Goal: Check status: Check status

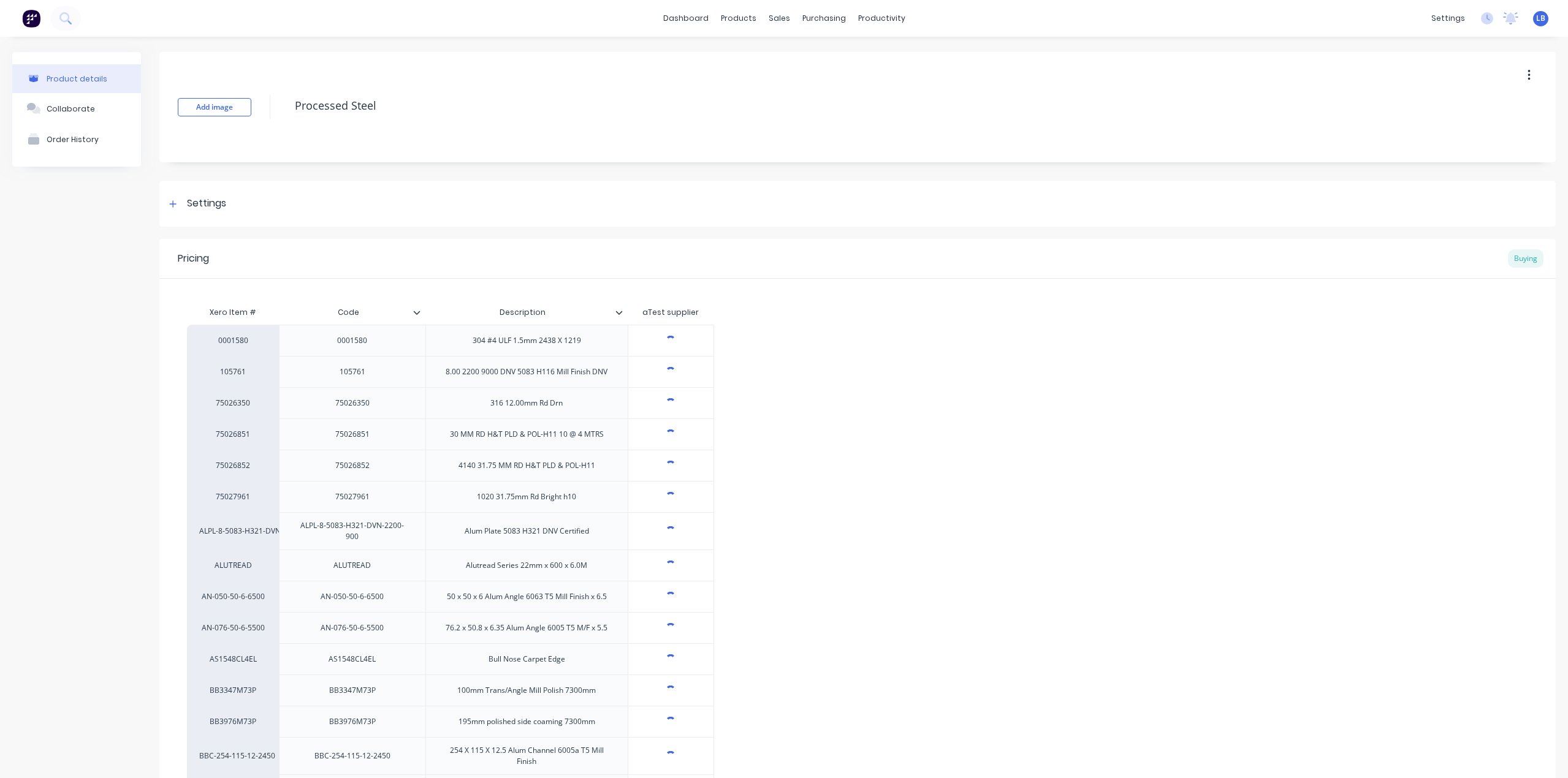
type textarea "x"
click at [676, 20] on link "dashboard" at bounding box center [686, 18] width 58 height 19
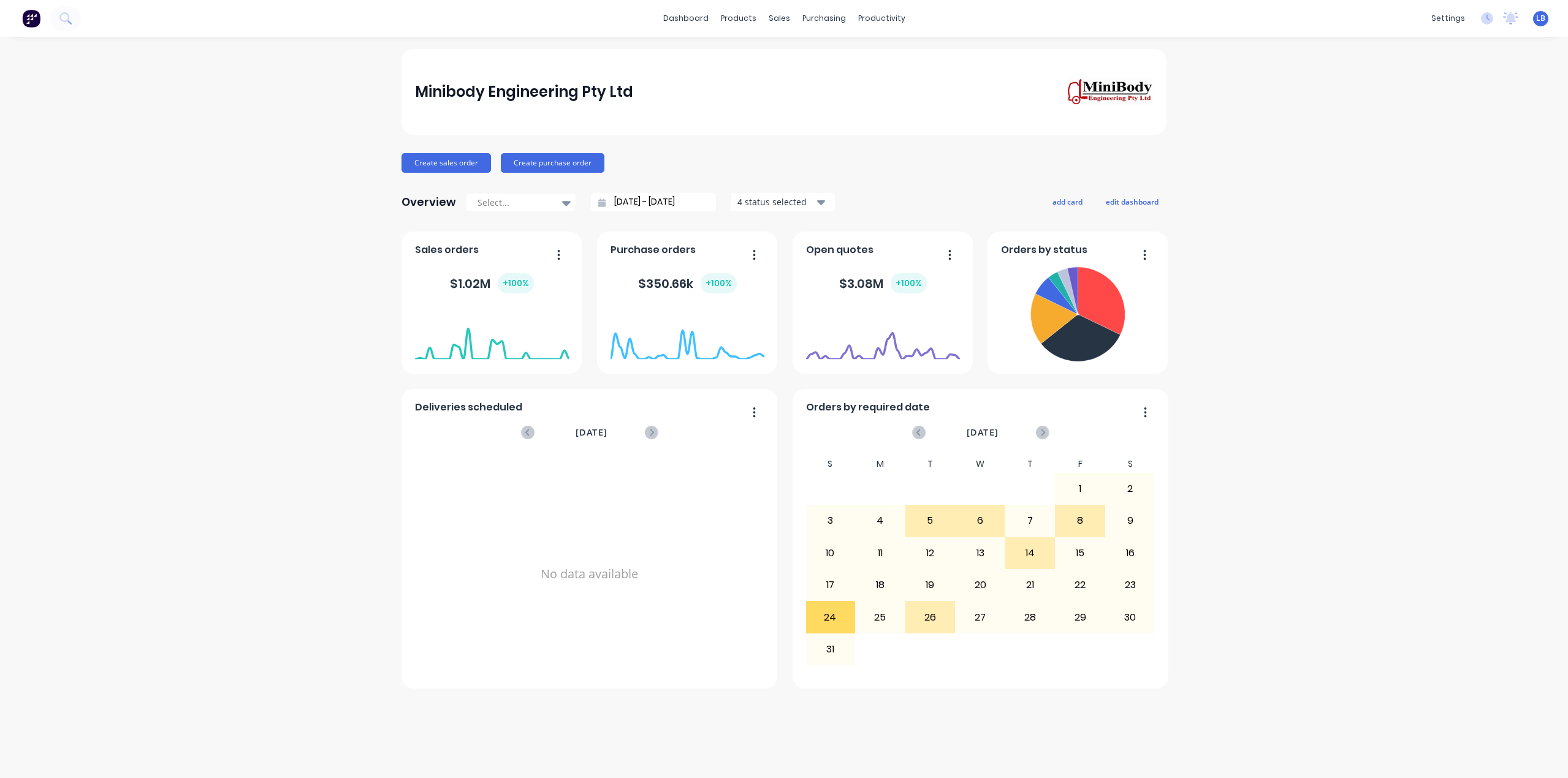
click at [1540, 17] on span "LB" at bounding box center [1540, 19] width 9 height 11
click at [1423, 155] on div "Sign out" at bounding box center [1436, 154] width 33 height 11
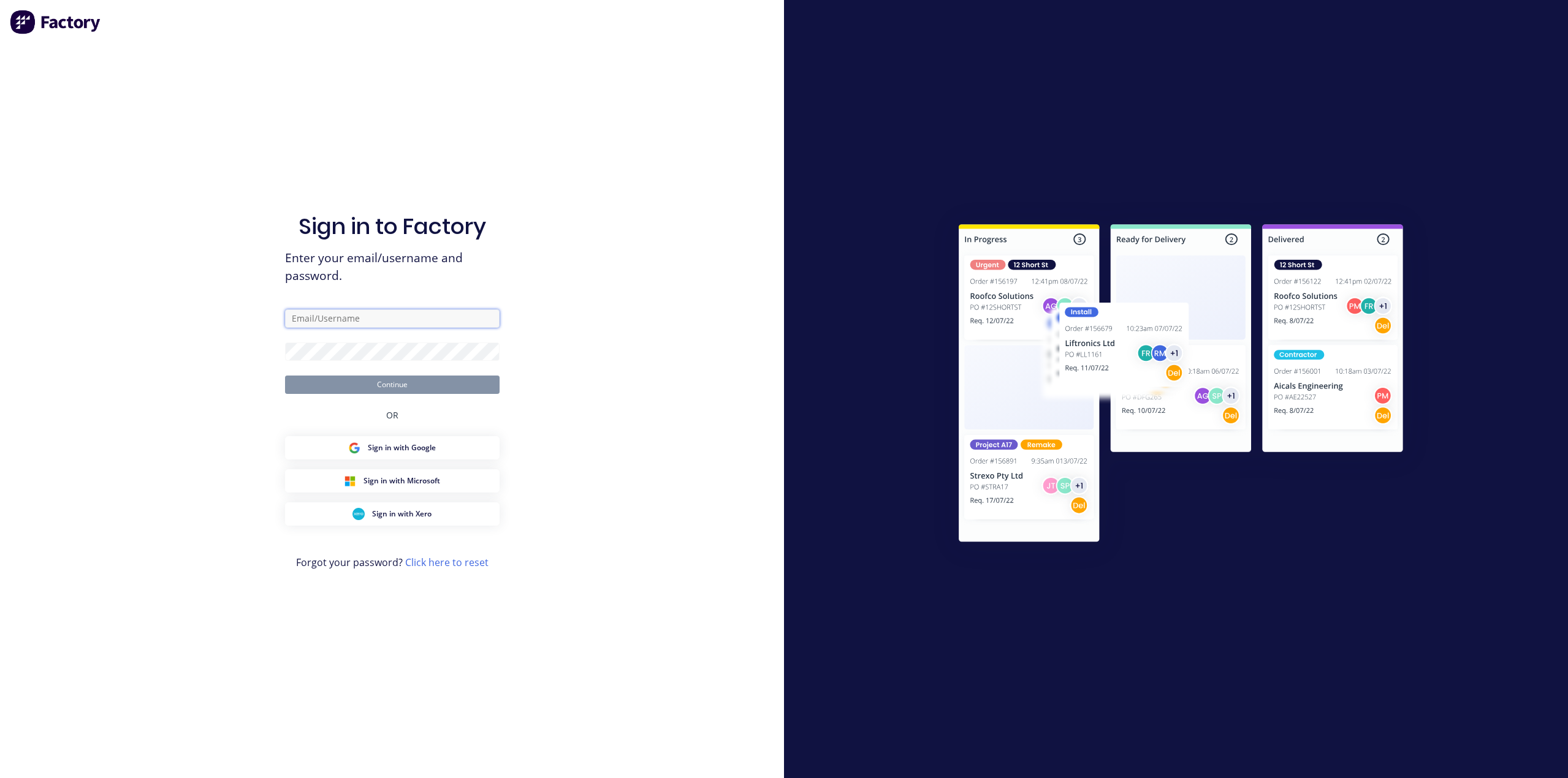
type input "[PERSON_NAME][EMAIL_ADDRESS][DOMAIN_NAME]"
click at [420, 393] on button "Continue" at bounding box center [393, 385] width 215 height 19
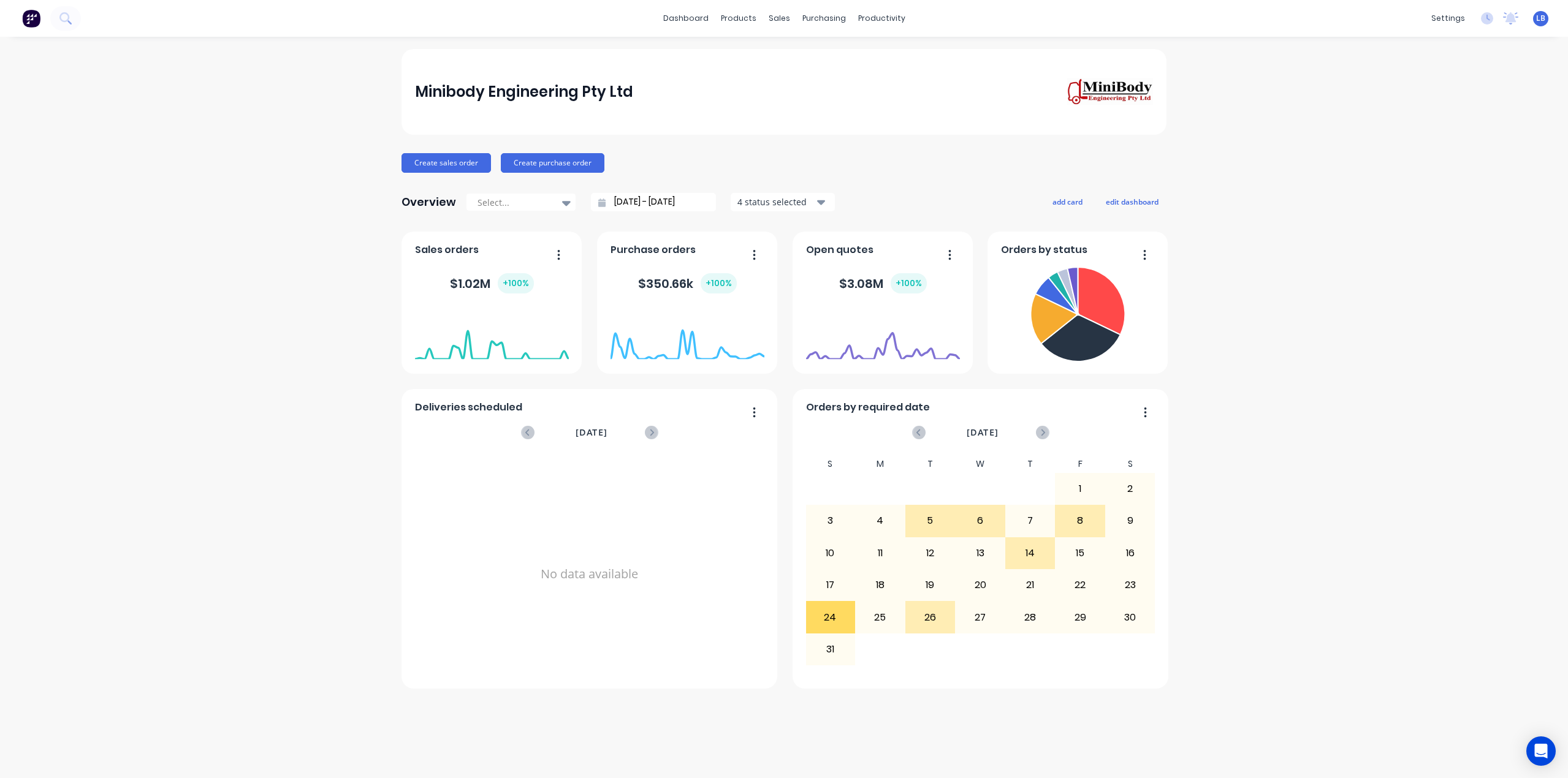
click at [288, 165] on div "Minibody Engineering Pty Ltd Create sales order Create purchase order Overview …" at bounding box center [784, 407] width 1568 height 717
click at [1536, 21] on span "LB" at bounding box center [1540, 19] width 9 height 11
click at [1430, 158] on div "Sign out" at bounding box center [1436, 154] width 33 height 11
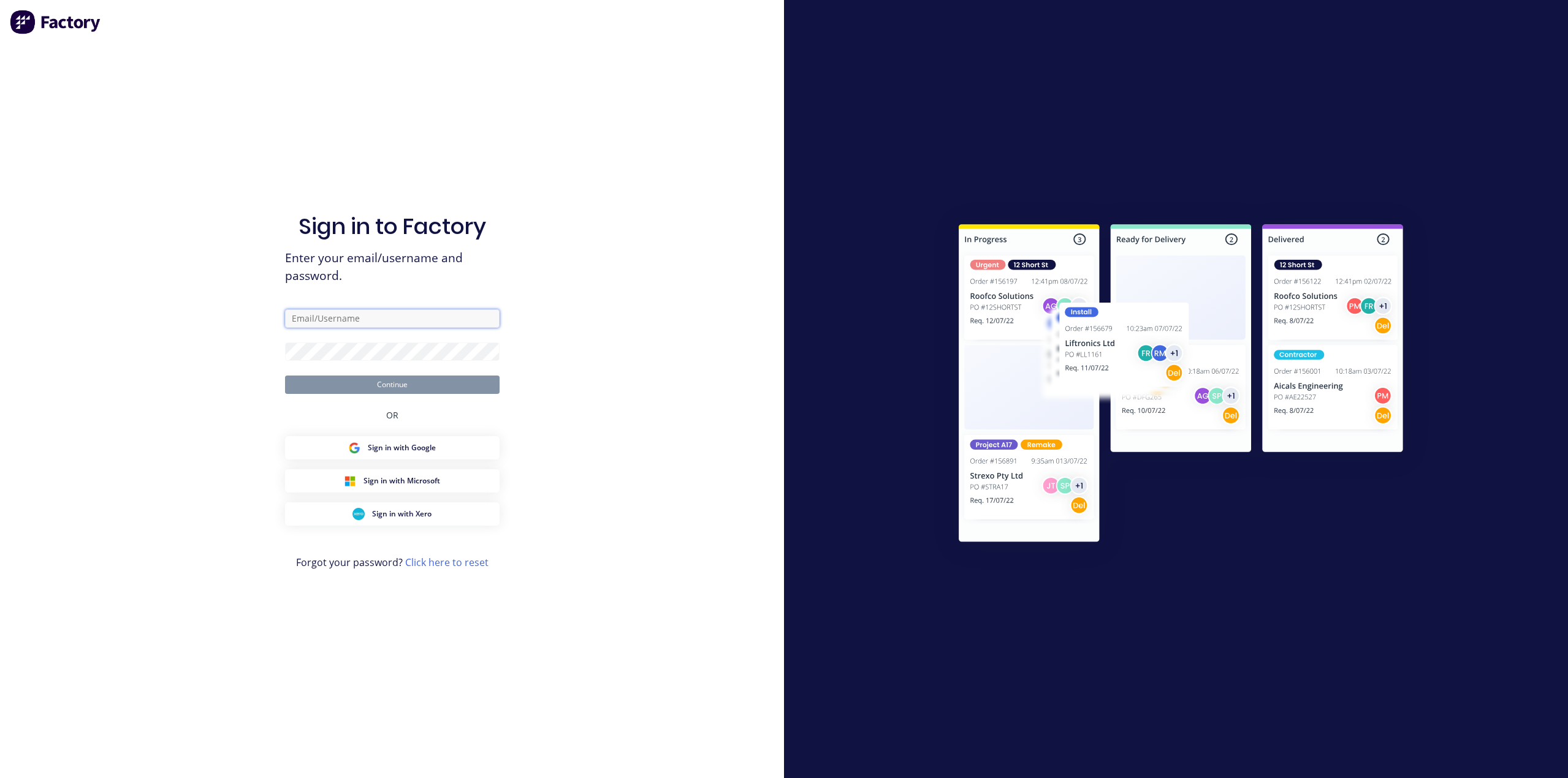
type input "[PERSON_NAME][EMAIL_ADDRESS][DOMAIN_NAME]"
click at [401, 389] on button "Continue" at bounding box center [393, 385] width 215 height 19
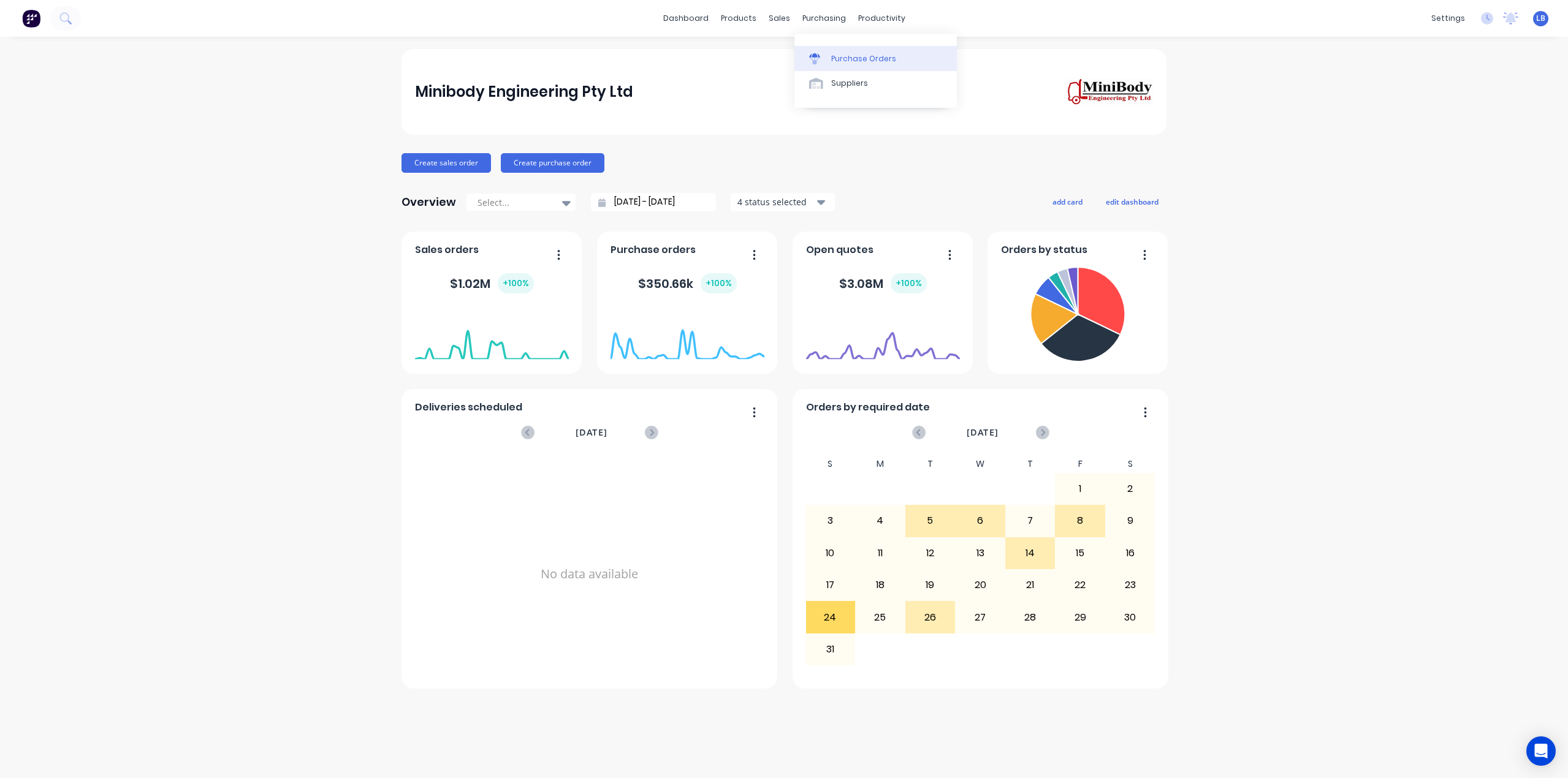
click at [835, 50] on link "Purchase Orders" at bounding box center [875, 59] width 163 height 25
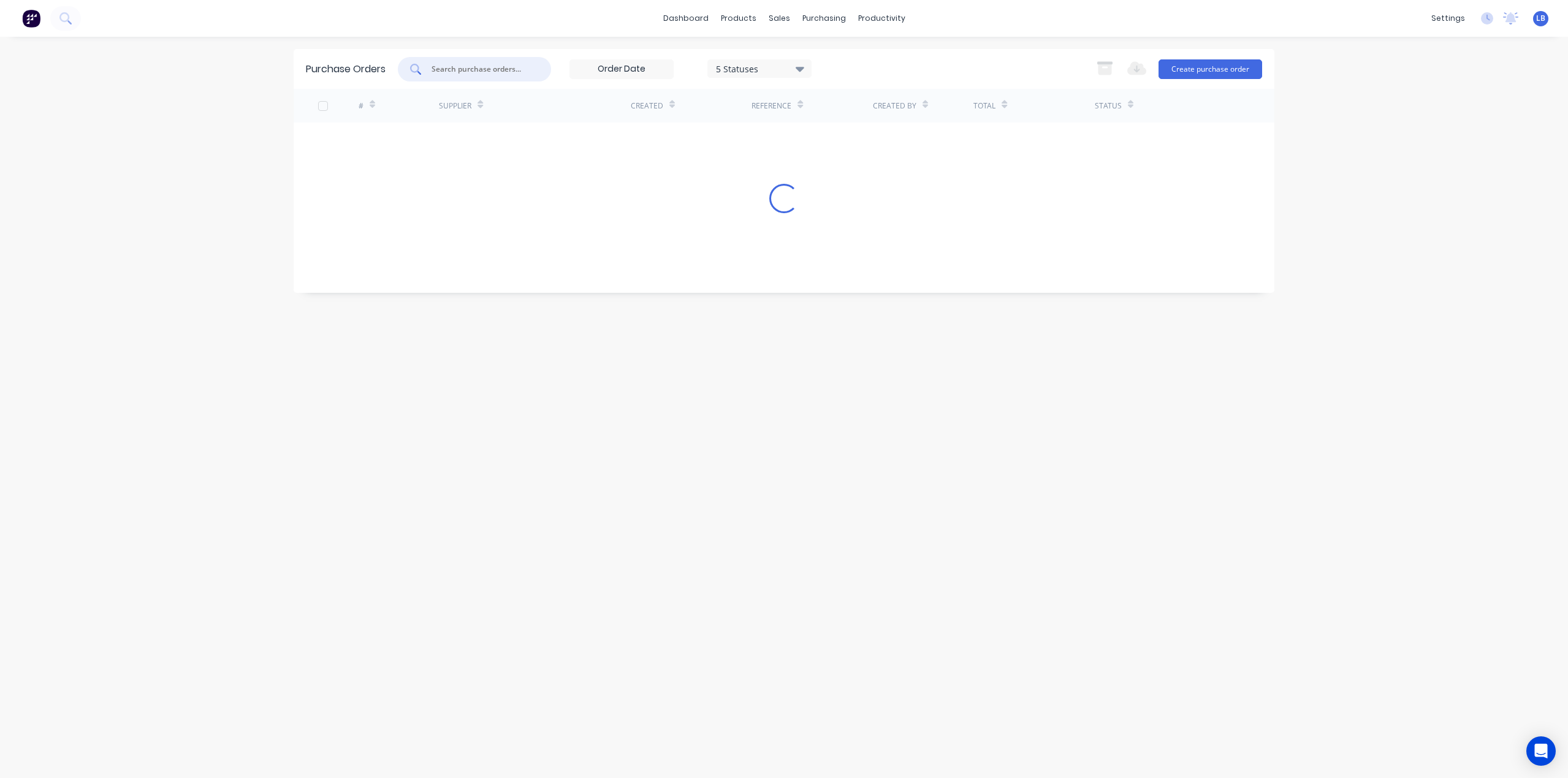
click at [471, 64] on input "text" at bounding box center [481, 70] width 102 height 12
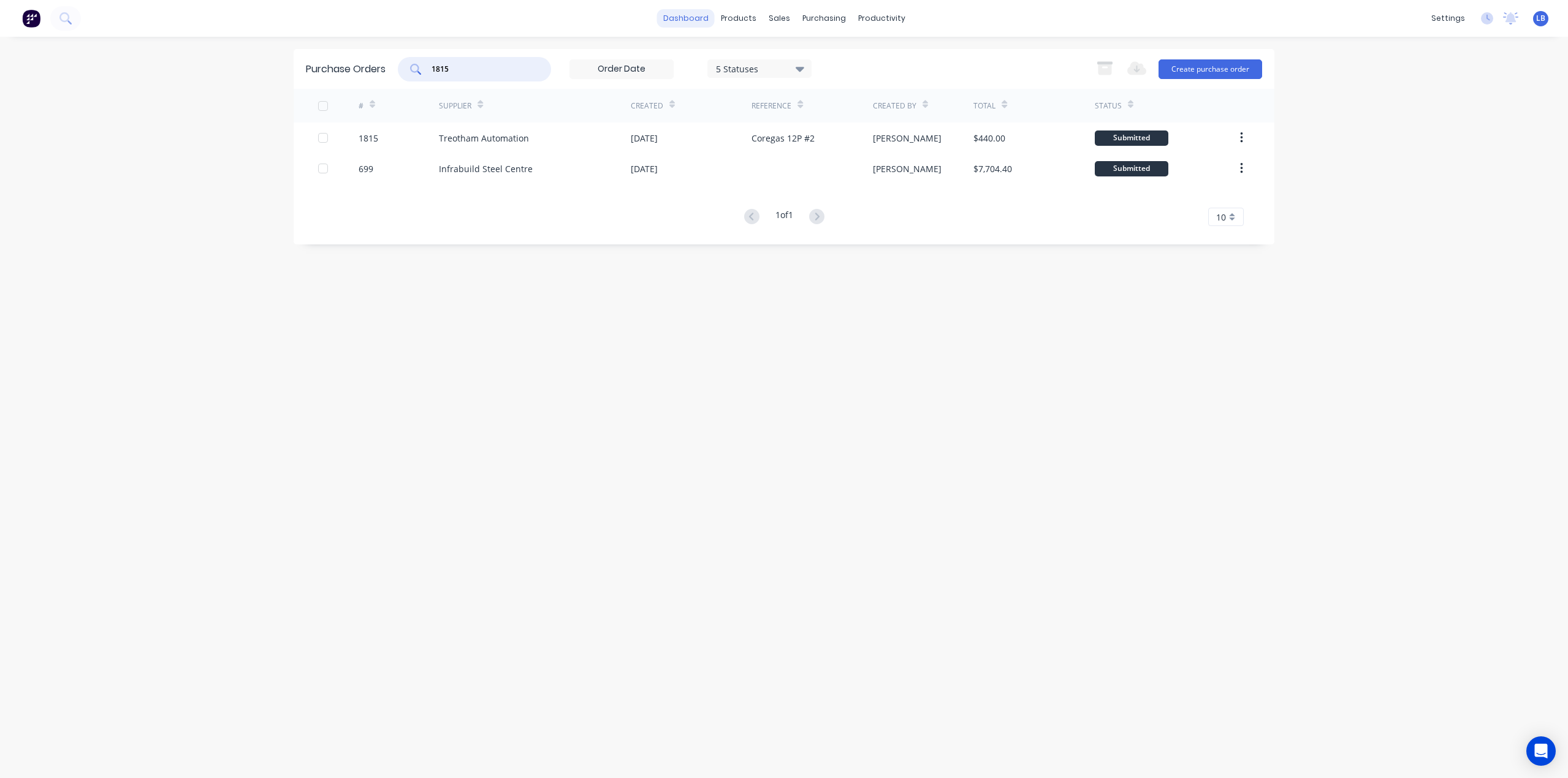
type input "1815"
click at [698, 20] on link "dashboard" at bounding box center [686, 18] width 58 height 19
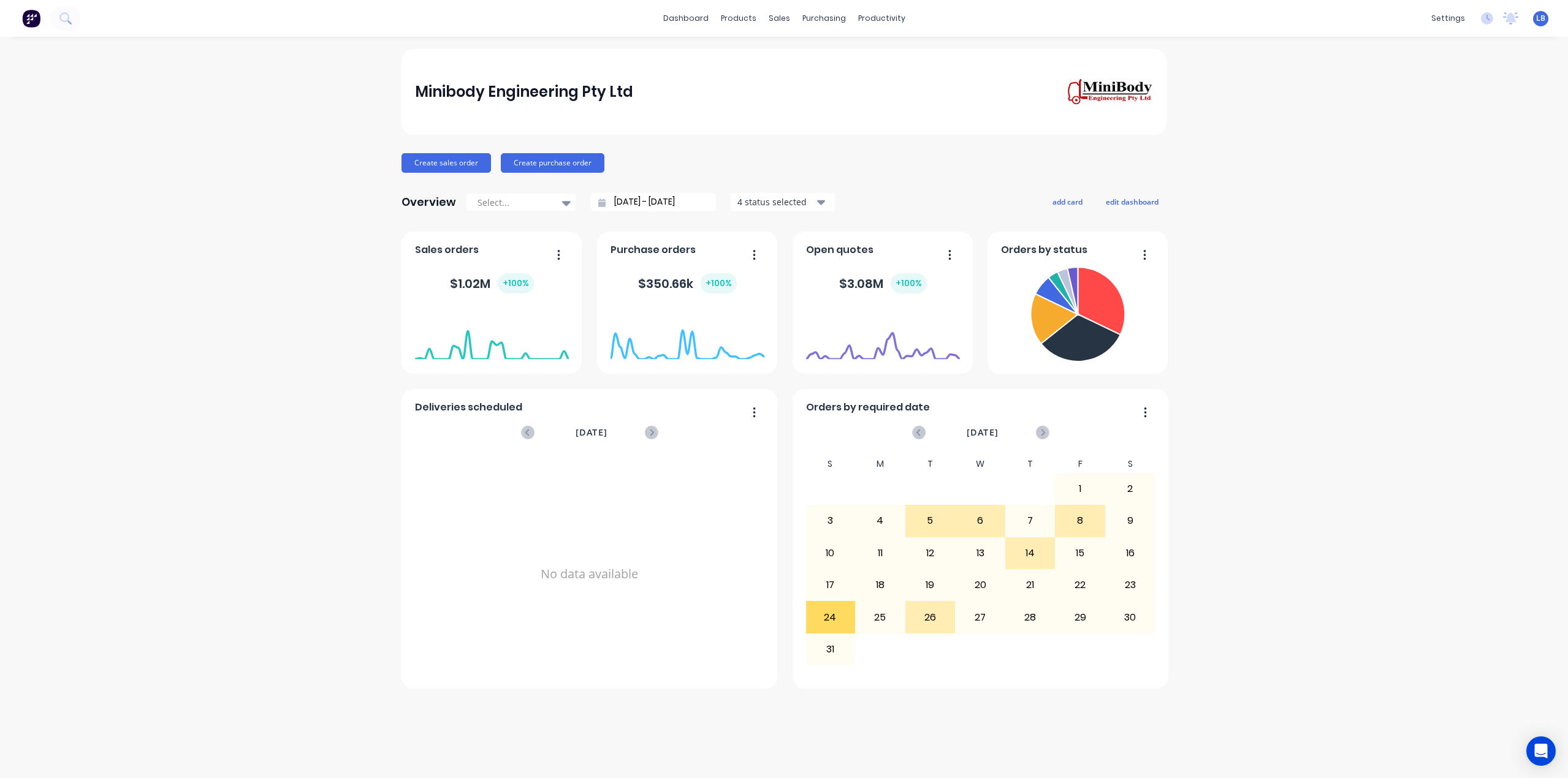
click at [1538, 17] on span "LB" at bounding box center [1540, 19] width 9 height 11
click at [1440, 156] on div "Sign out" at bounding box center [1436, 154] width 33 height 11
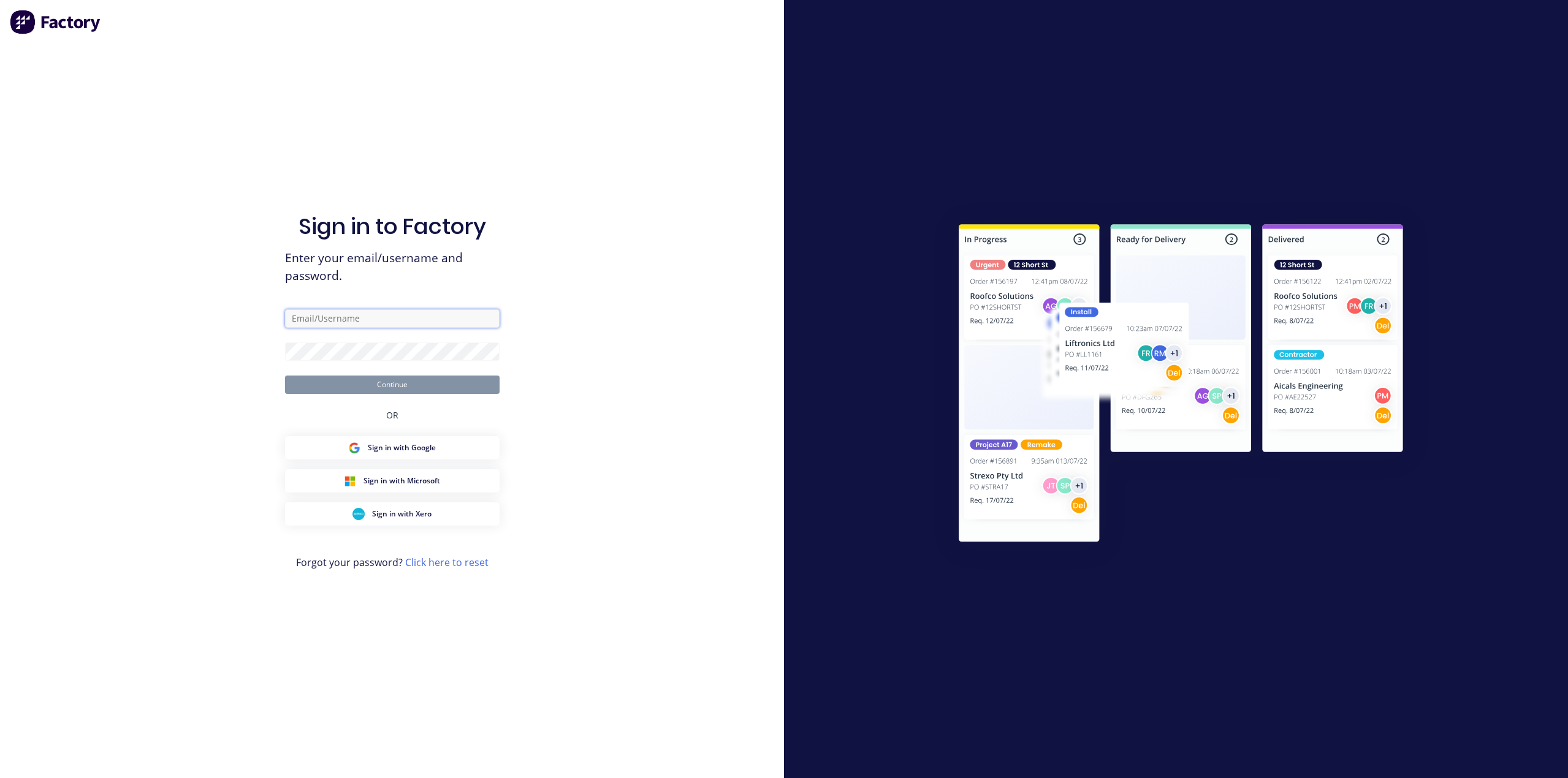
type input "[PERSON_NAME][EMAIL_ADDRESS][DOMAIN_NAME]"
